Goal: Task Accomplishment & Management: Manage account settings

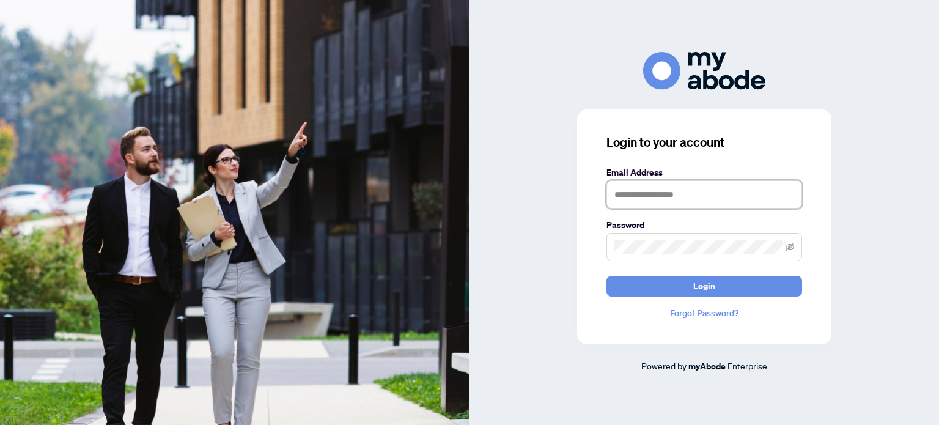
click at [664, 188] on input "text" at bounding box center [705, 194] width 196 height 28
type input "**********"
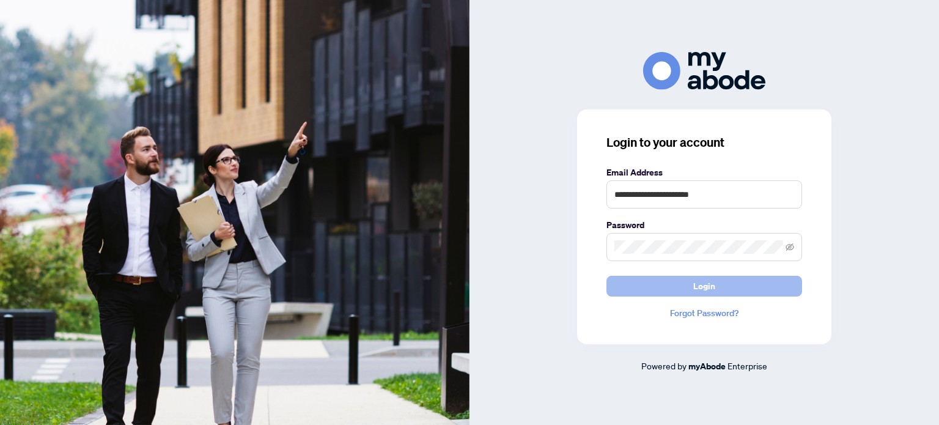
click at [710, 279] on span "Login" at bounding box center [705, 286] width 22 height 20
click at [713, 282] on span "Login" at bounding box center [705, 286] width 22 height 20
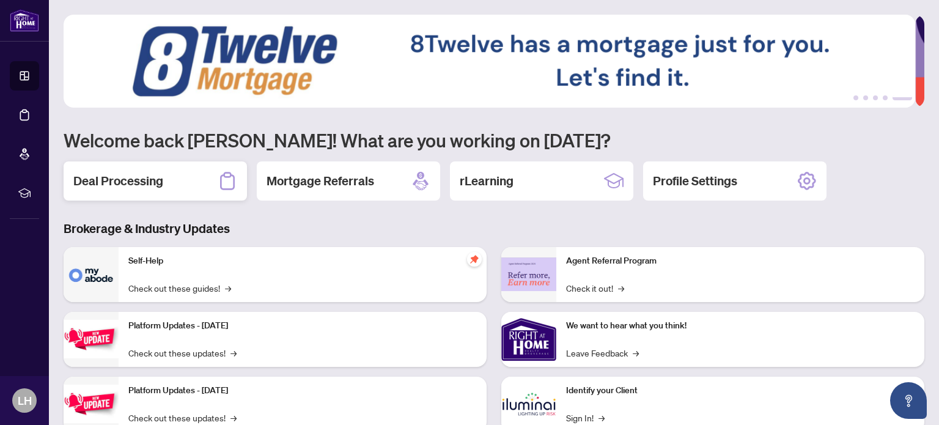
click at [172, 176] on div "Deal Processing" at bounding box center [155, 180] width 183 height 39
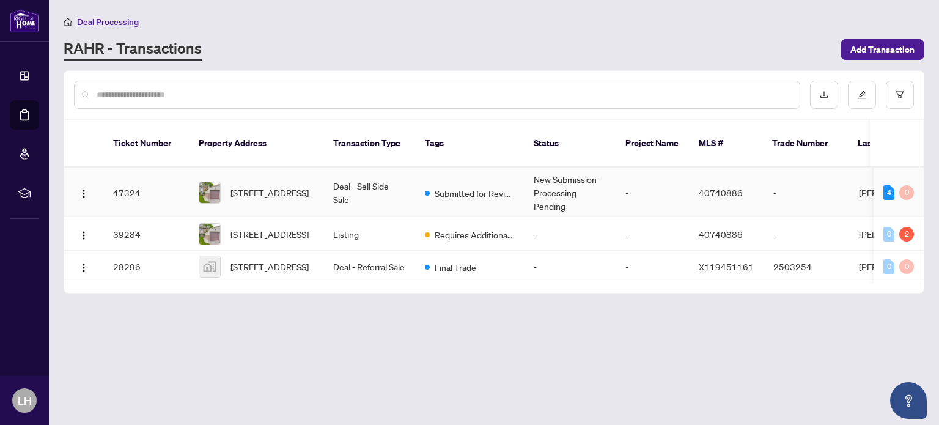
click at [132, 176] on td "47324" at bounding box center [146, 193] width 86 height 51
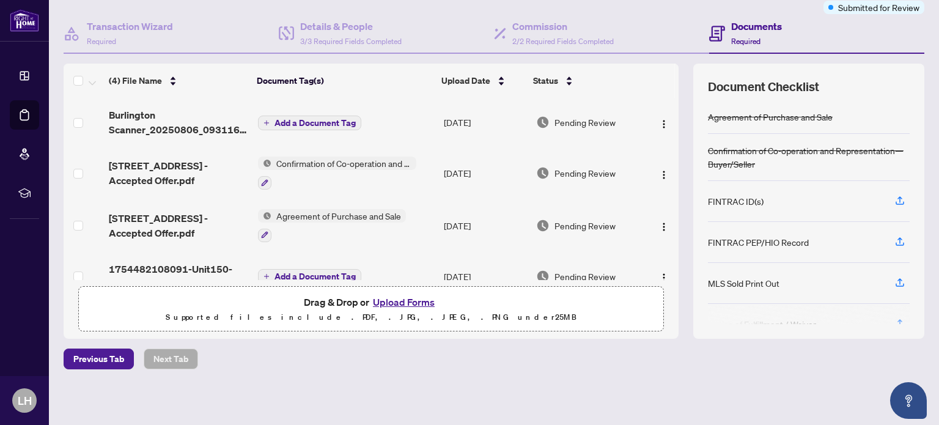
scroll to position [22, 0]
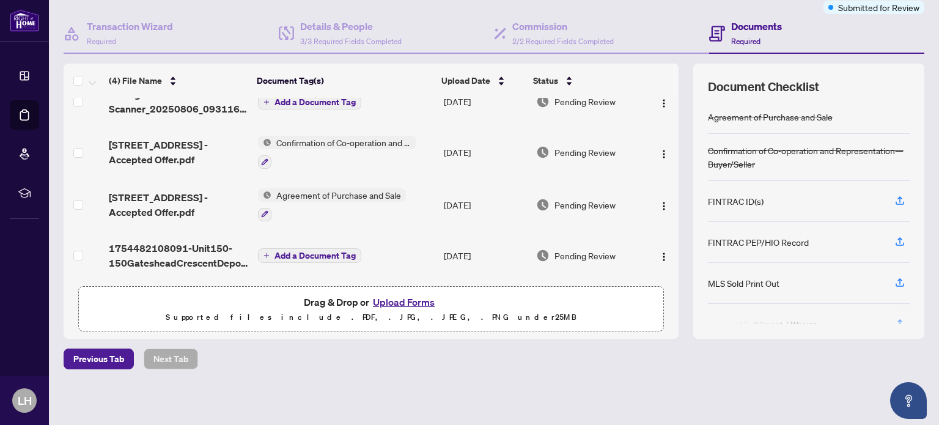
click at [415, 299] on button "Upload Forms" at bounding box center [403, 302] width 69 height 16
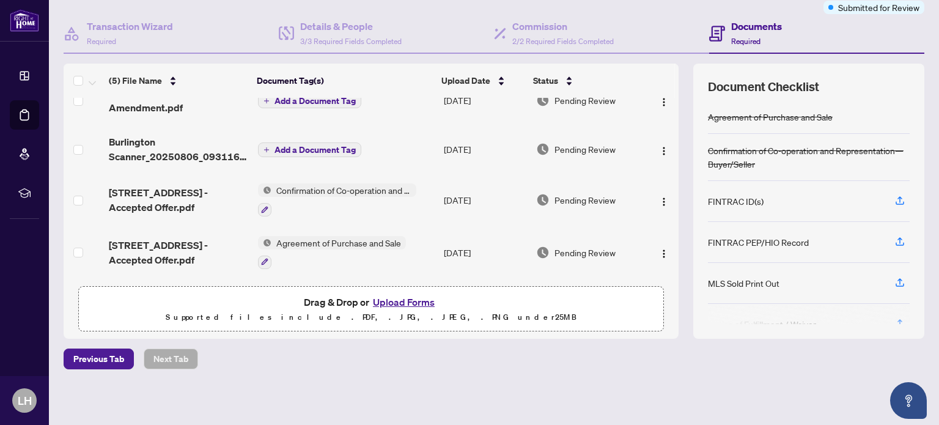
click at [402, 301] on button "Upload Forms" at bounding box center [403, 302] width 69 height 16
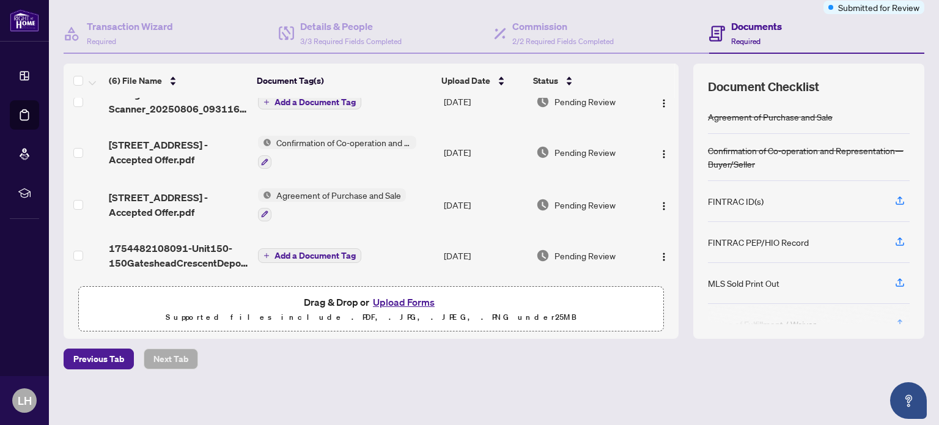
scroll to position [0, 0]
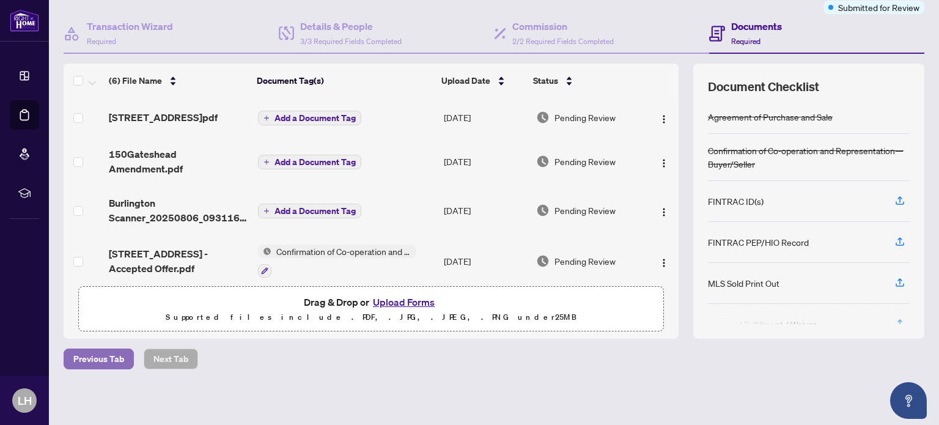
click at [110, 355] on span "Previous Tab" at bounding box center [98, 359] width 51 height 20
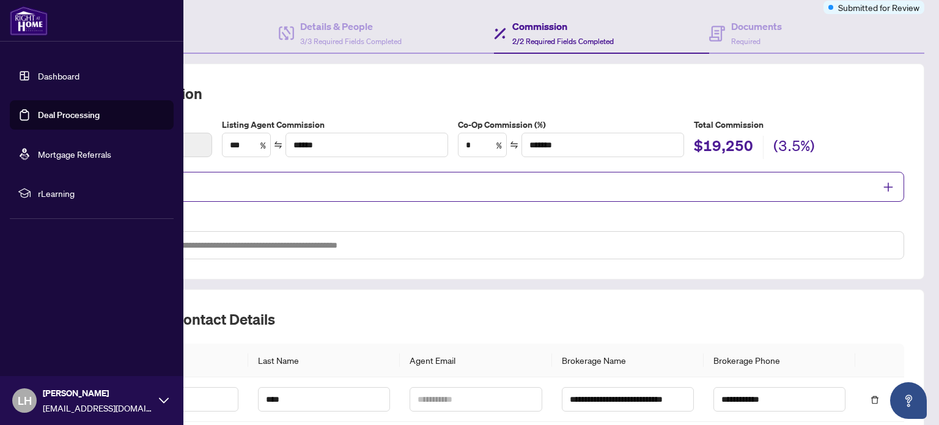
click at [76, 120] on link "Deal Processing" at bounding box center [69, 114] width 62 height 11
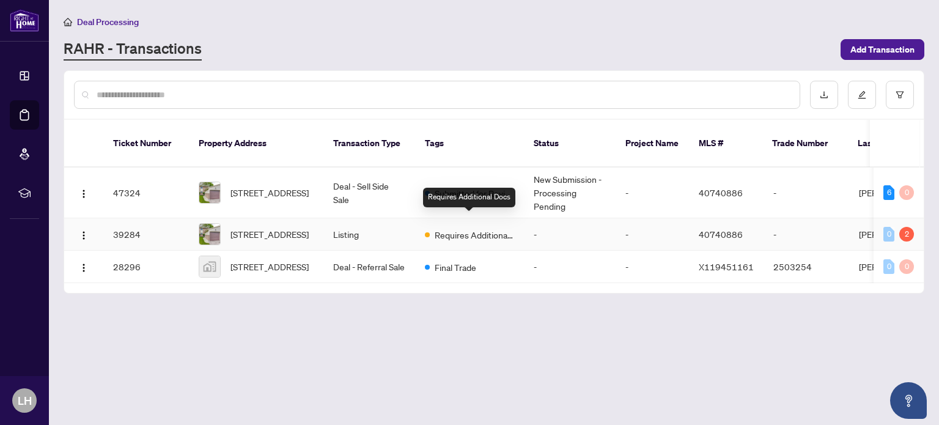
click at [483, 228] on span "Requires Additional Docs" at bounding box center [475, 234] width 80 height 13
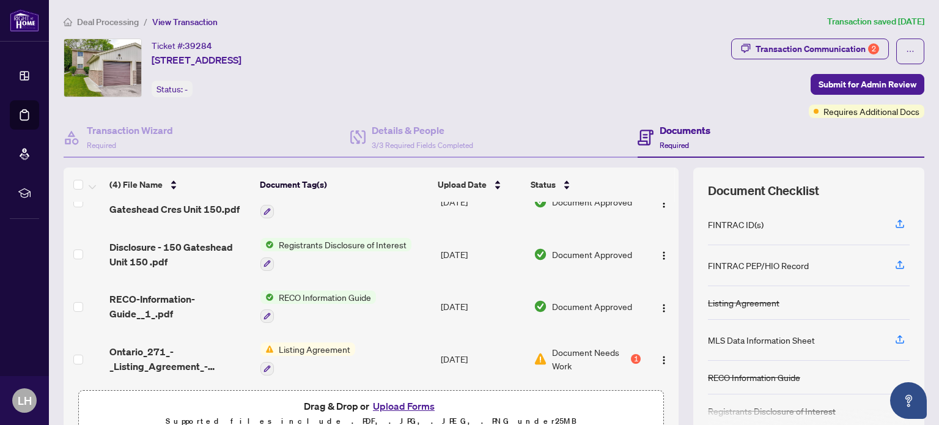
scroll to position [28, 0]
click at [895, 339] on icon "button" at bounding box center [900, 339] width 11 height 11
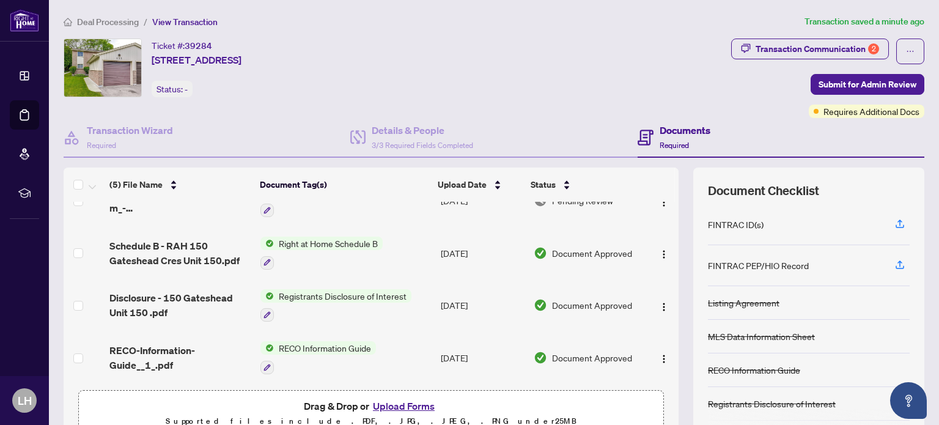
scroll to position [104, 0]
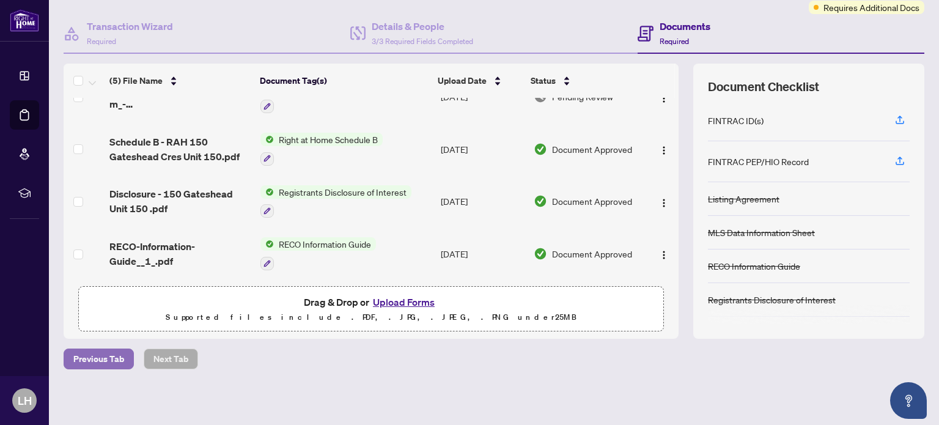
click at [119, 361] on span "Previous Tab" at bounding box center [98, 359] width 51 height 20
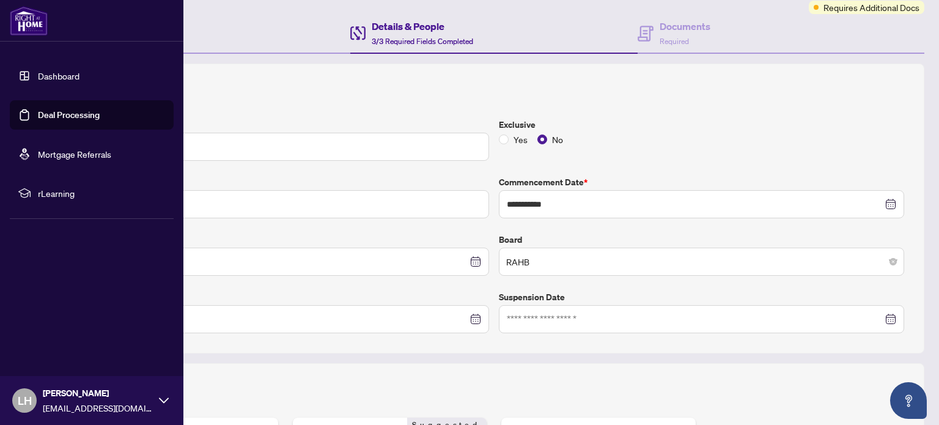
click at [66, 111] on link "Deal Processing" at bounding box center [69, 114] width 62 height 11
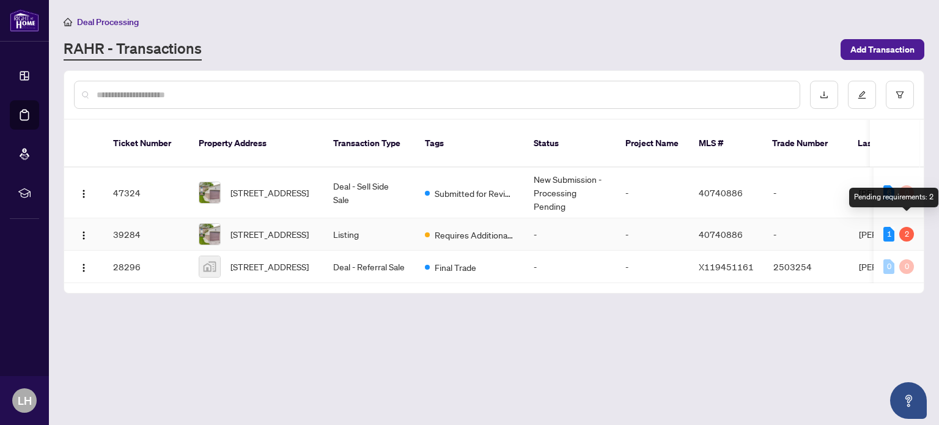
click at [908, 227] on div "2" at bounding box center [907, 234] width 15 height 15
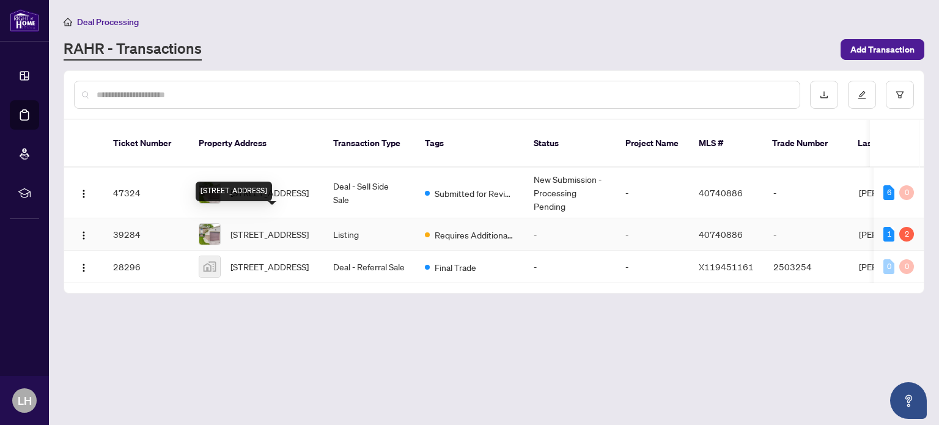
click at [264, 228] on span "[STREET_ADDRESS]" at bounding box center [270, 234] width 78 height 13
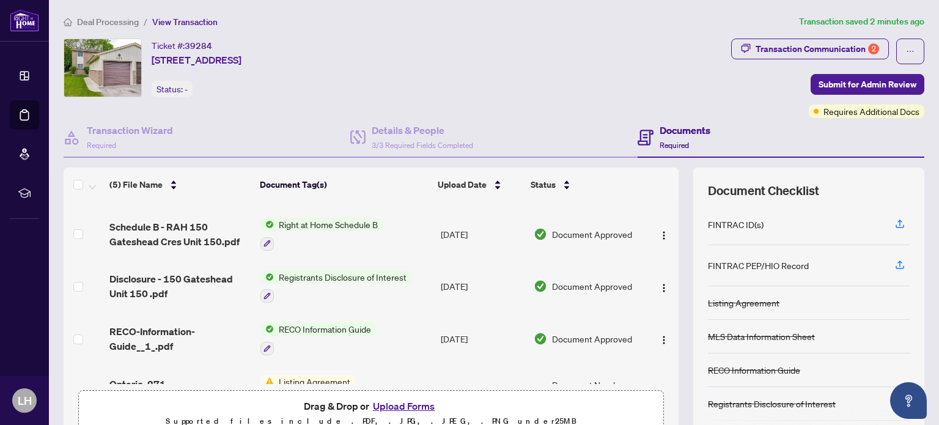
scroll to position [79, 0]
